Goal: Information Seeking & Learning: Learn about a topic

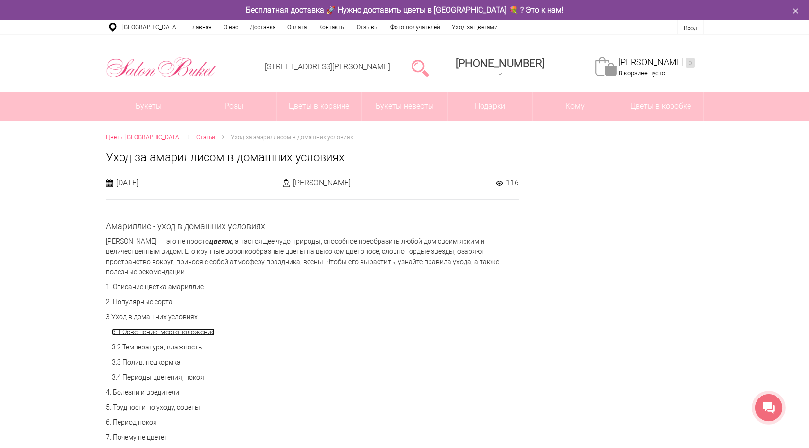
click at [163, 334] on link "3.1 Освещение, местоположение" at bounding box center [163, 332] width 103 height 8
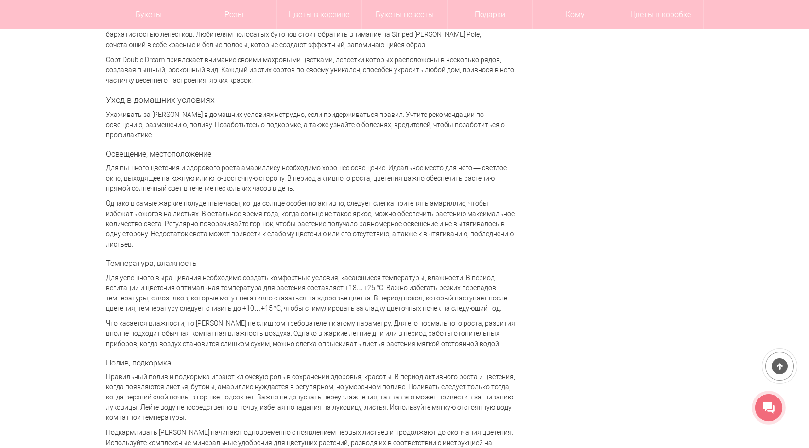
scroll to position [1053, 0]
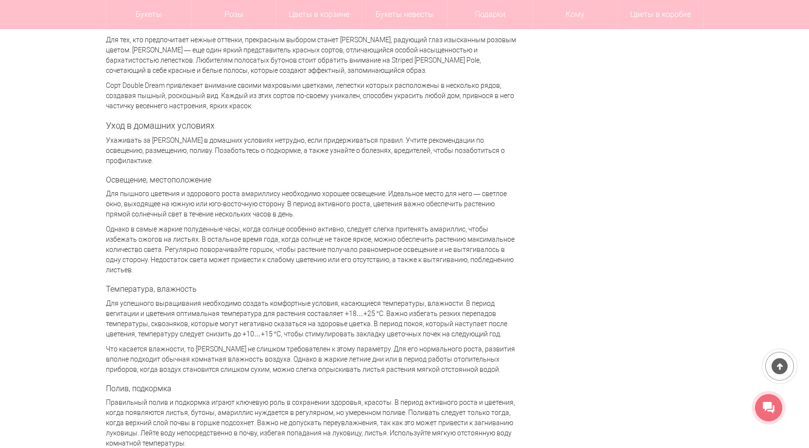
drag, startPoint x: 106, startPoint y: 184, endPoint x: 506, endPoint y: 255, distance: 406.1
copy div "Lor ipsumdo sitametc a elitseddo eiusm temporinci utlaboreet dolorem aliquaeni.…"
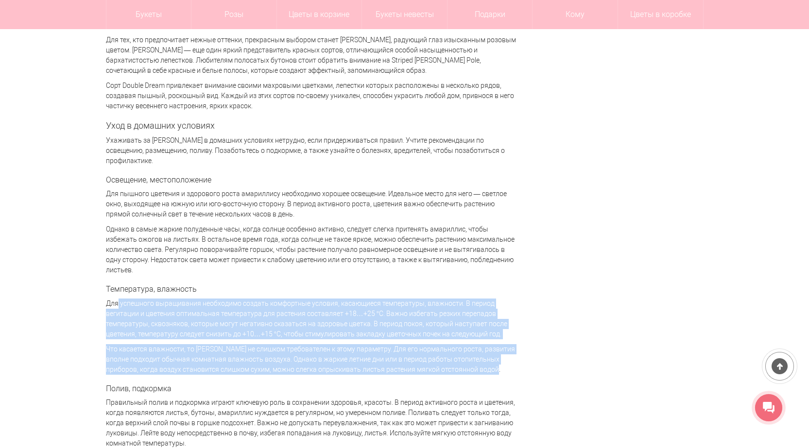
drag, startPoint x: 107, startPoint y: 284, endPoint x: 495, endPoint y: 346, distance: 393.4
copy div "Lor ipsumdolo sitametcons adipiscing elitsed doeiusmodt incidid, utlaboreet dol…"
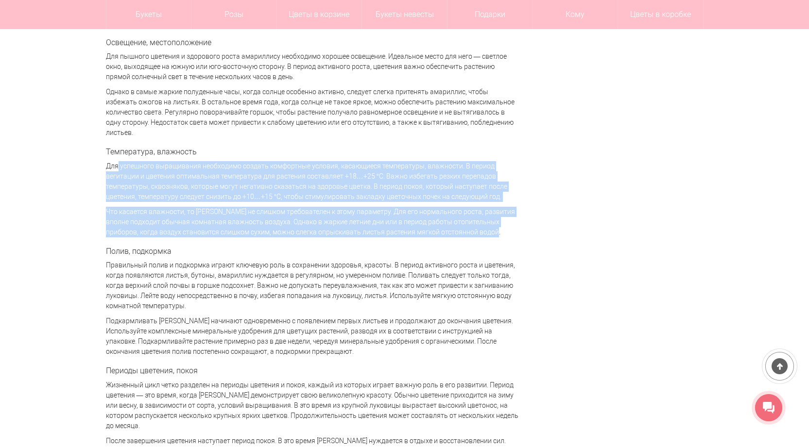
scroll to position [1198, 0]
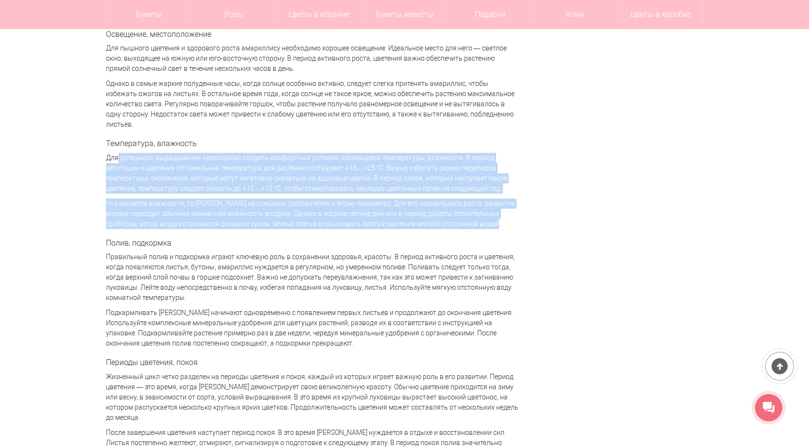
drag, startPoint x: 105, startPoint y: 237, endPoint x: 198, endPoint y: 279, distance: 101.9
click at [198, 279] on p "Правильный полив и подкормка играют ключевую роль в сохранении здоровья, красот…" at bounding box center [312, 277] width 413 height 51
copy p "Правильный полив и подкормка играют ключевую роль в сохранении здоровья, красот…"
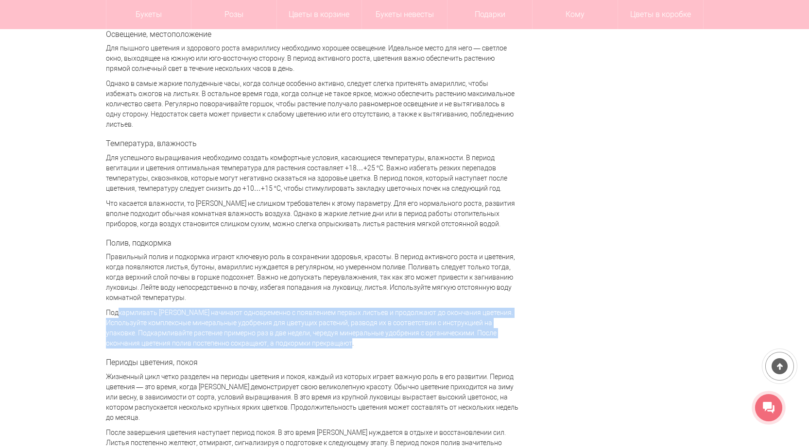
drag, startPoint x: 106, startPoint y: 293, endPoint x: 366, endPoint y: 320, distance: 260.7
click at [366, 320] on p "Подкармливать [PERSON_NAME] начинают одновременно с появлением первых листьев и…" at bounding box center [312, 328] width 413 height 41
copy p "Подкармливать [PERSON_NAME] начинают одновременно с появлением первых листьев и…"
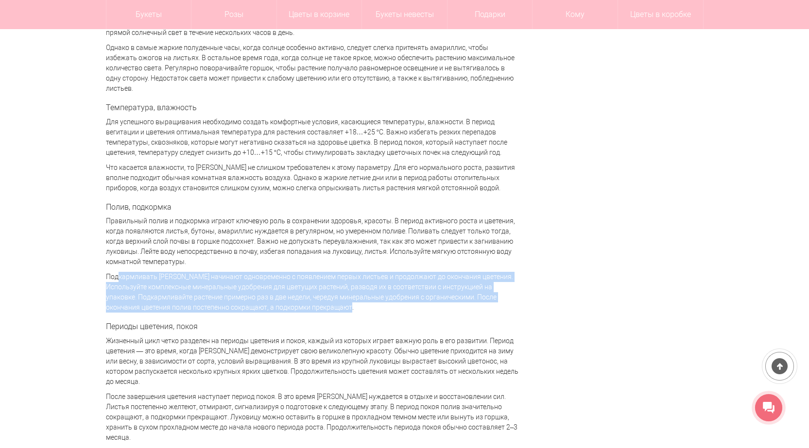
scroll to position [1295, 0]
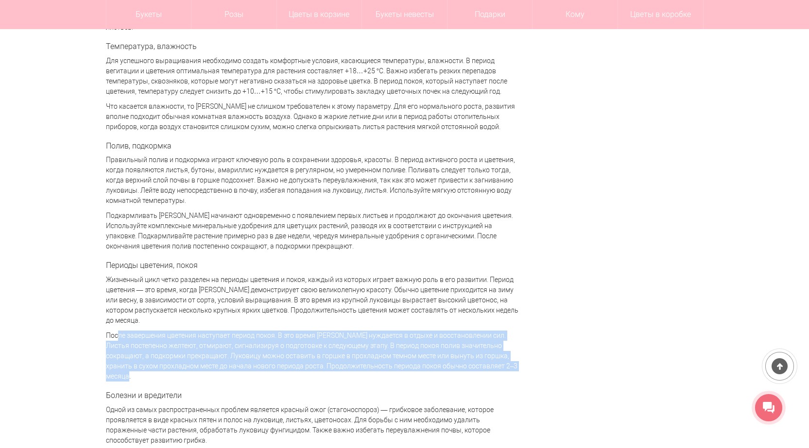
drag, startPoint x: 104, startPoint y: 314, endPoint x: 509, endPoint y: 347, distance: 405.5
copy p "После завершения цветения наступает период покоя. В это время [PERSON_NAME] нуж…"
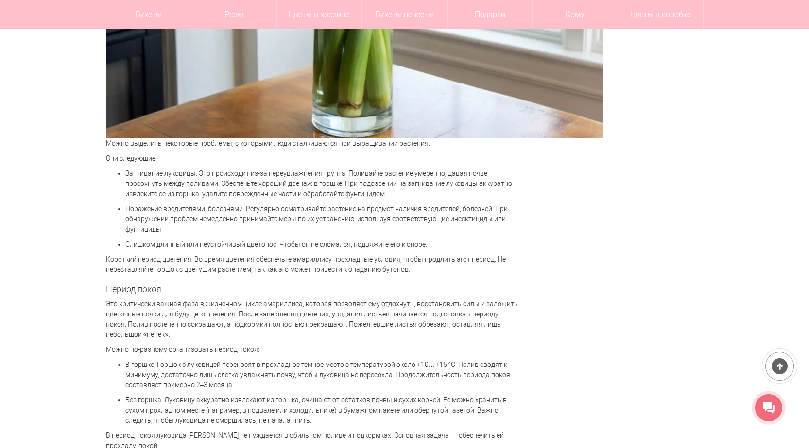
scroll to position [2218, 0]
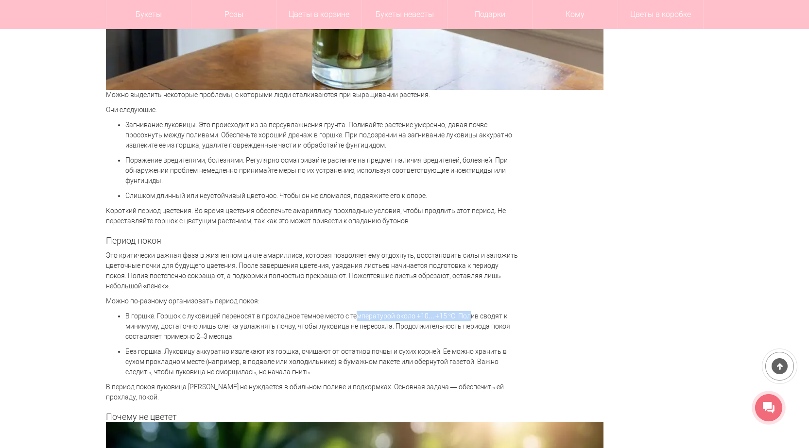
drag, startPoint x: 346, startPoint y: 277, endPoint x: 457, endPoint y: 274, distance: 110.3
click at [457, 311] on p "В горшке. Горшок с луковицей переносят в прохладное темное место с температурой…" at bounding box center [321, 326] width 393 height 31
copy p "с температурой около +10…+15 °C."
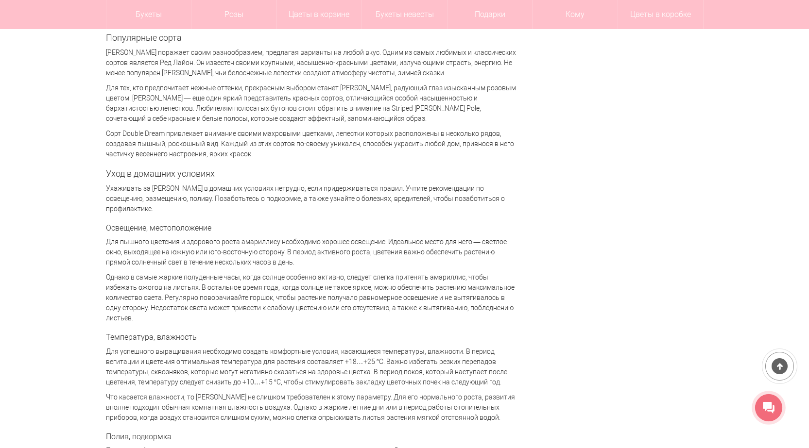
scroll to position [1004, 0]
